Goal: Find specific page/section: Find specific page/section

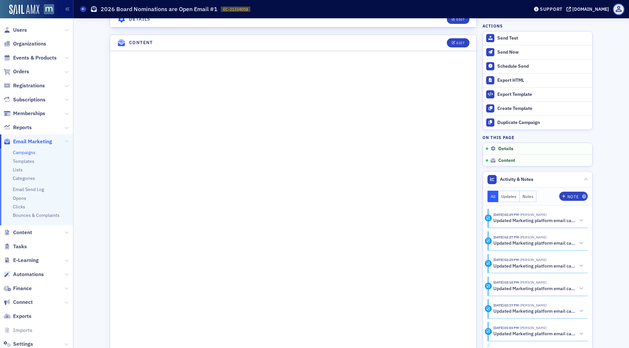
scroll to position [268, 0]
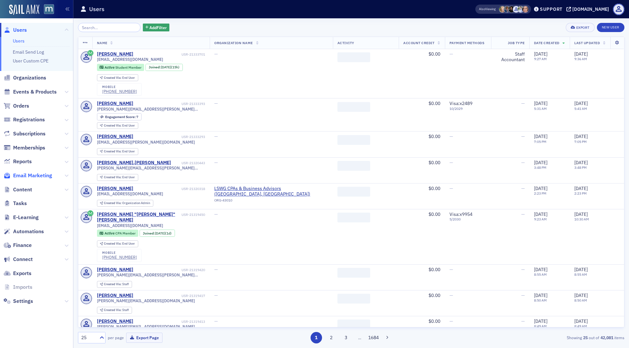
click at [37, 173] on span "Email Marketing" at bounding box center [32, 175] width 39 height 7
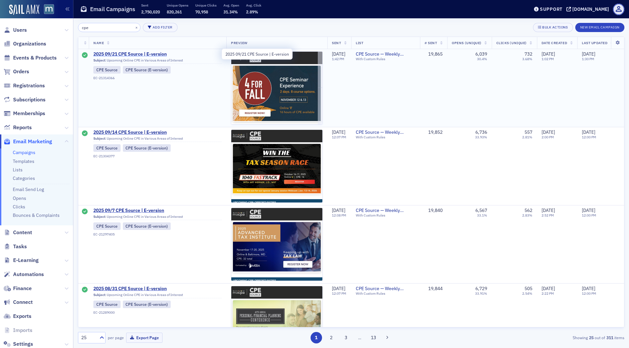
type input "cpe"
click at [134, 54] on span "2025 09/21 CPE Source | E-version" at bounding box center [157, 54] width 128 height 6
